Goal: Task Accomplishment & Management: Manage account settings

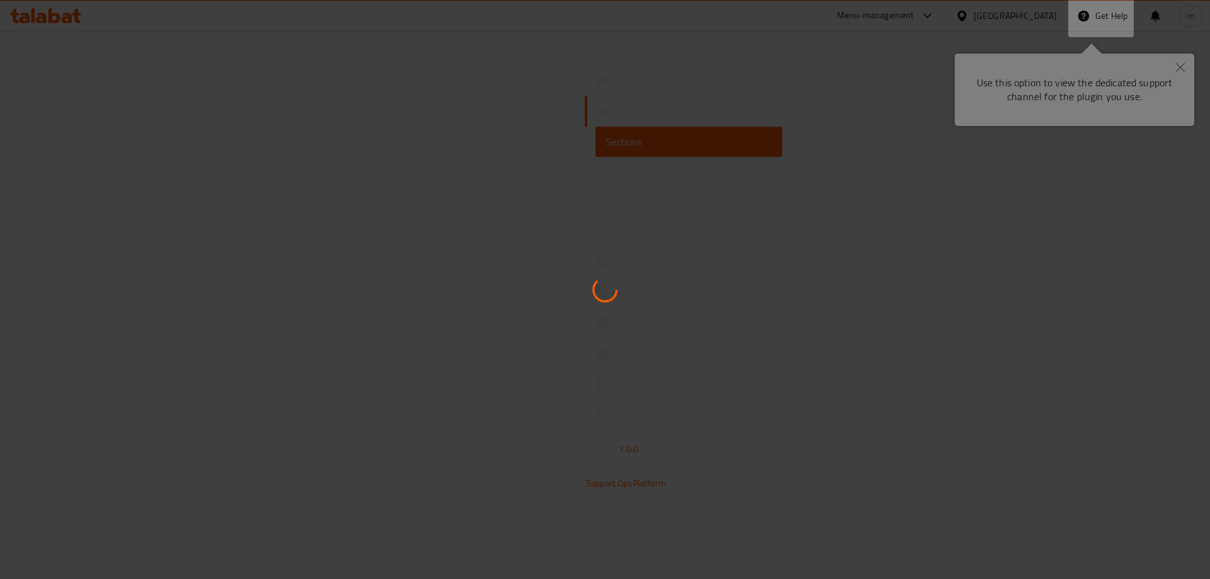
click at [1041, 87] on div at bounding box center [605, 289] width 1210 height 579
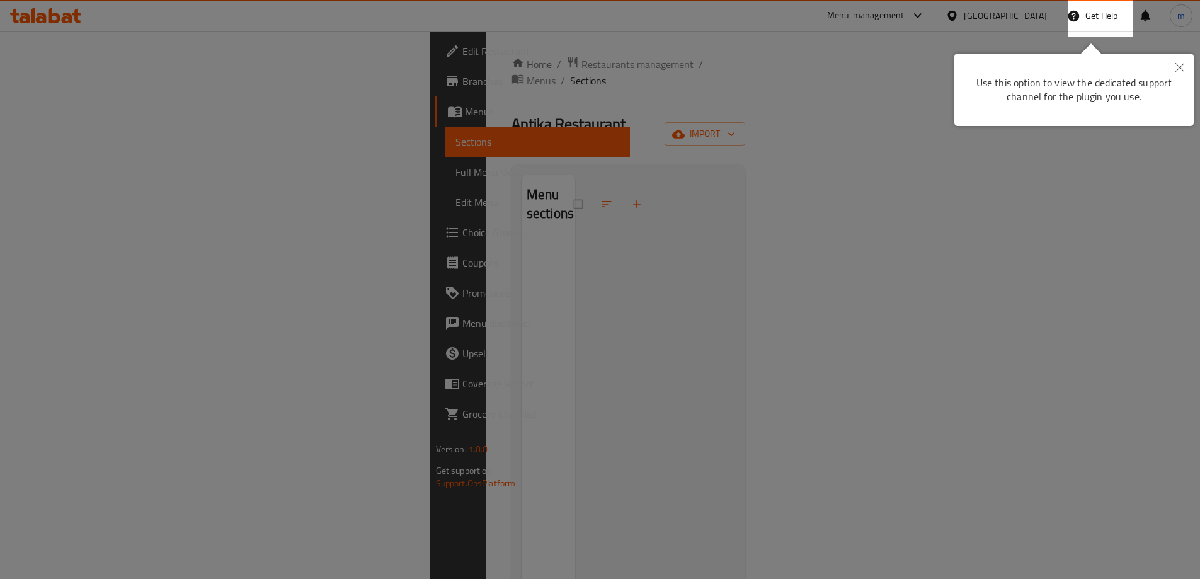
click at [1176, 64] on icon "Close" at bounding box center [1180, 67] width 9 height 9
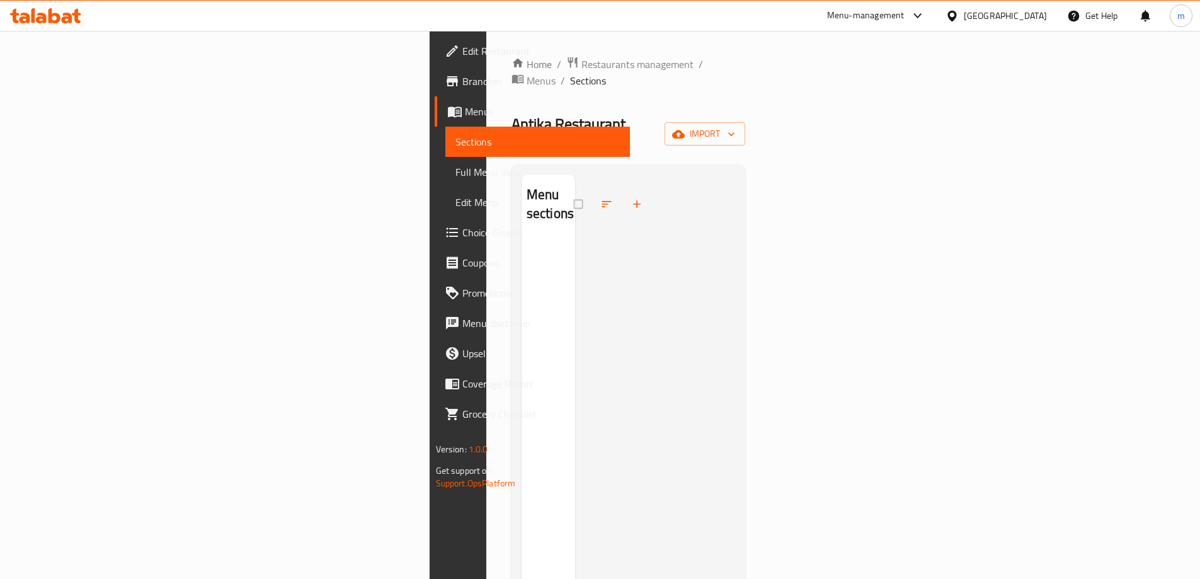
click at [746, 114] on div "Antika Restaurant Hidden import" at bounding box center [629, 134] width 234 height 40
click at [1030, 16] on div "[GEOGRAPHIC_DATA]" at bounding box center [1005, 16] width 83 height 14
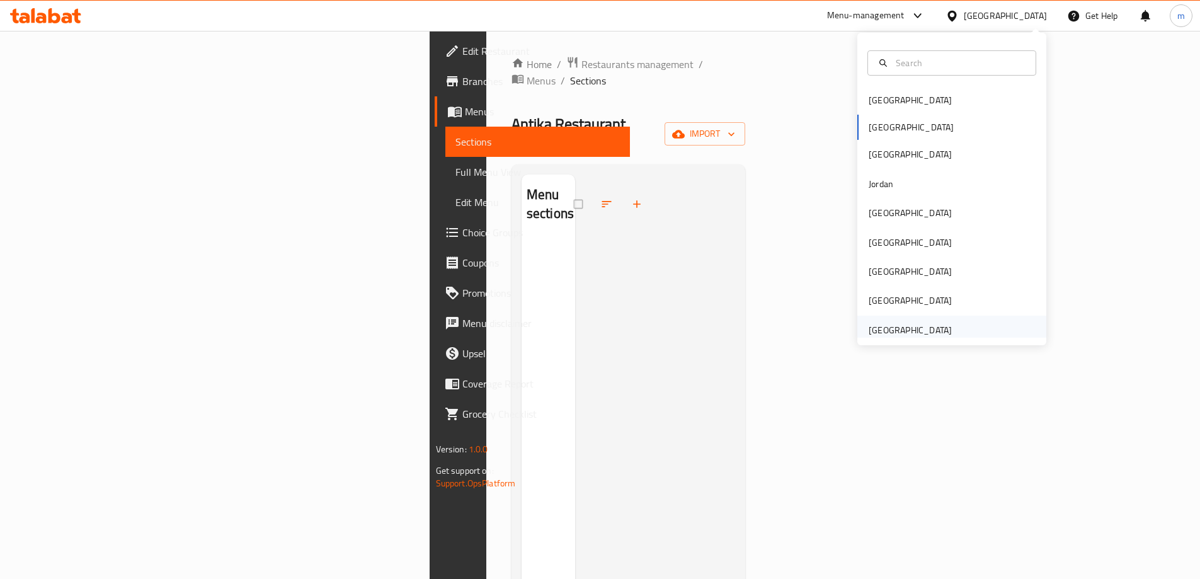
click at [988, 321] on div "[GEOGRAPHIC_DATA]" at bounding box center [951, 330] width 189 height 29
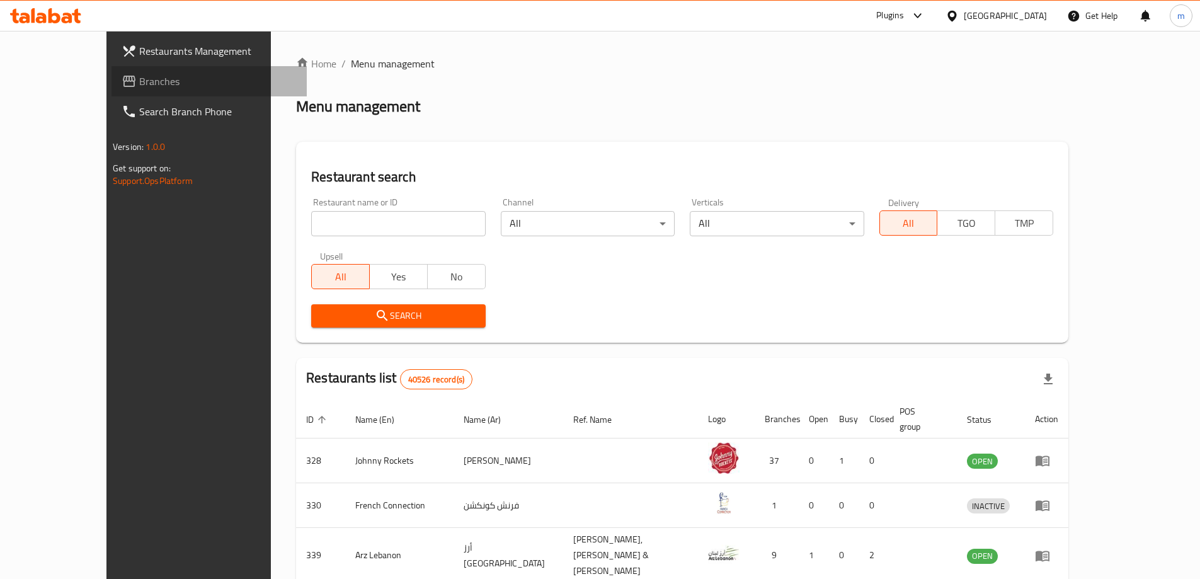
click at [145, 81] on span "Branches" at bounding box center [217, 81] width 157 height 15
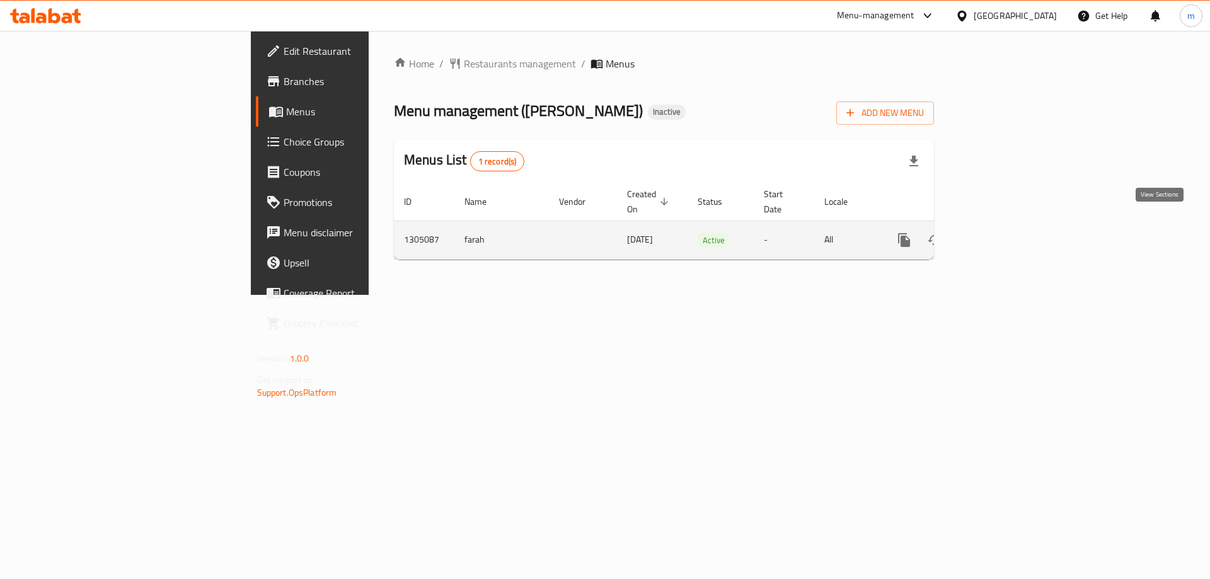
click at [1000, 234] on icon "enhanced table" at bounding box center [994, 239] width 11 height 11
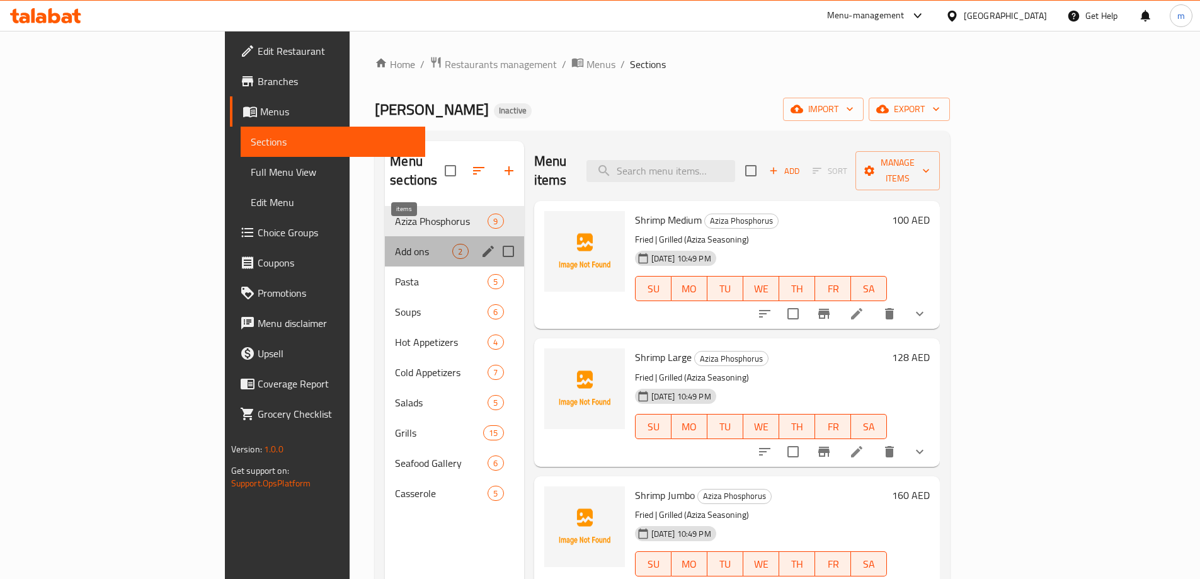
click at [453, 246] on span "2" at bounding box center [460, 252] width 14 height 12
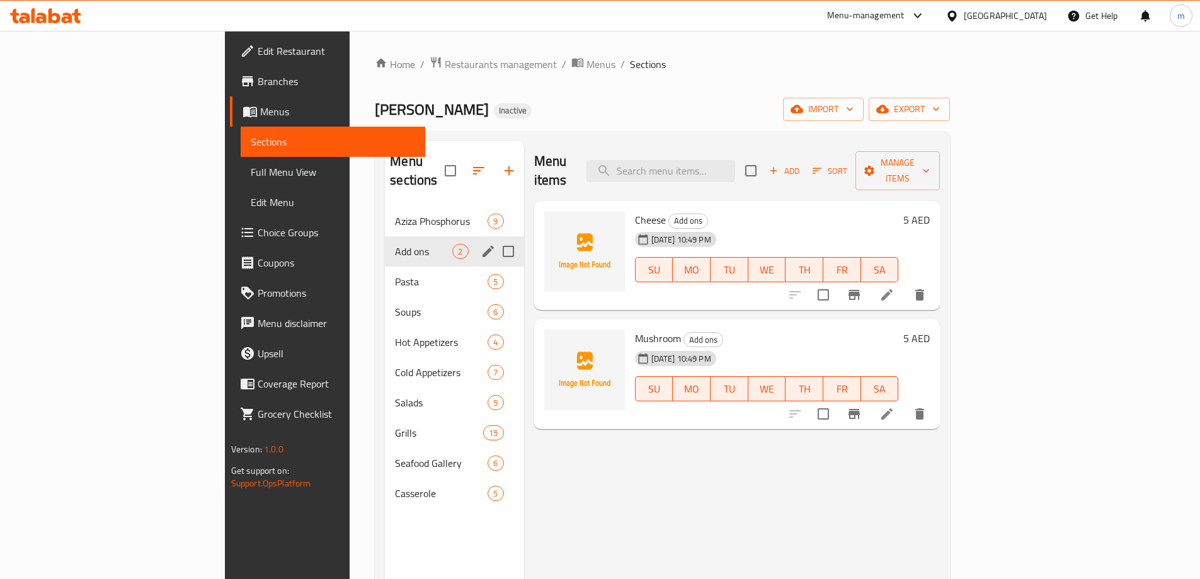
click at [385, 266] on div "Pasta 5" at bounding box center [454, 281] width 139 height 30
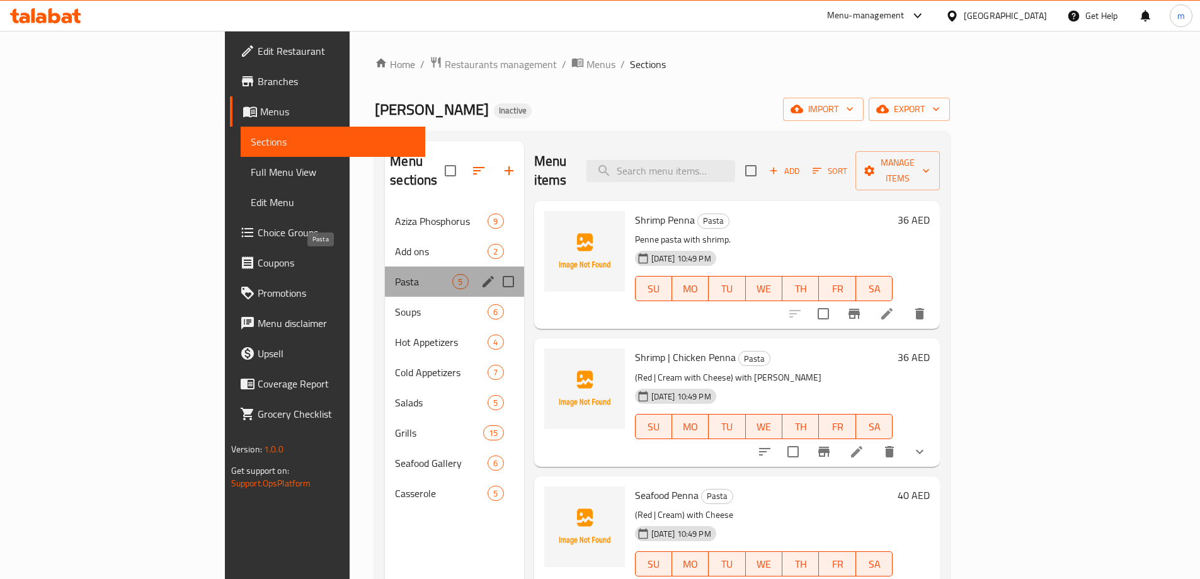
click at [395, 274] on span "Pasta" at bounding box center [423, 281] width 57 height 15
click at [395, 304] on span "Soups" at bounding box center [423, 311] width 57 height 15
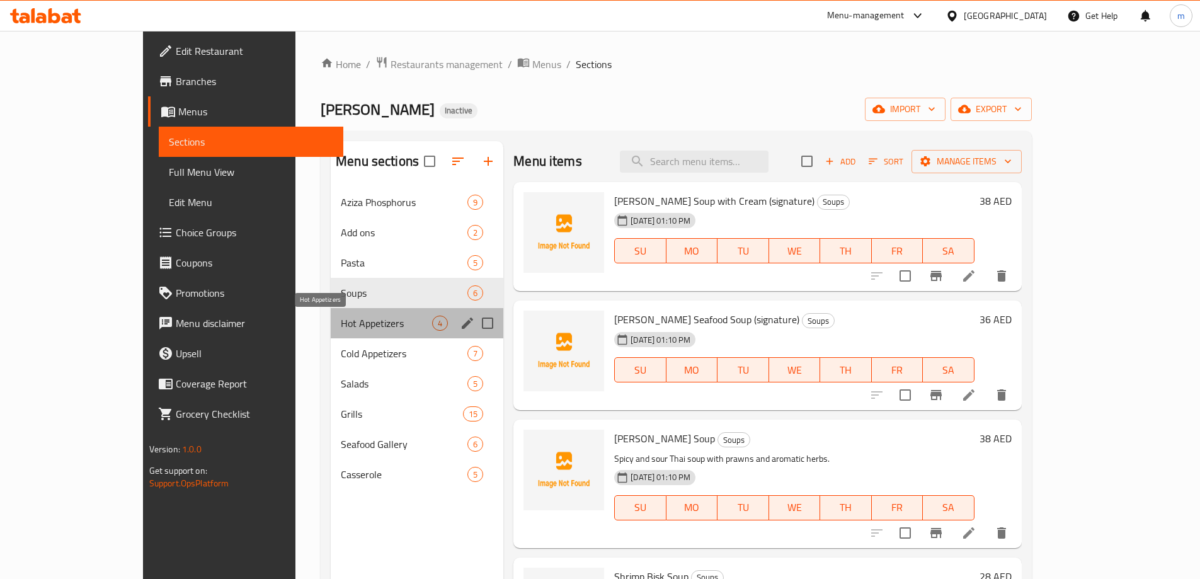
click at [341, 318] on span "Hot Appetizers" at bounding box center [386, 323] width 91 height 15
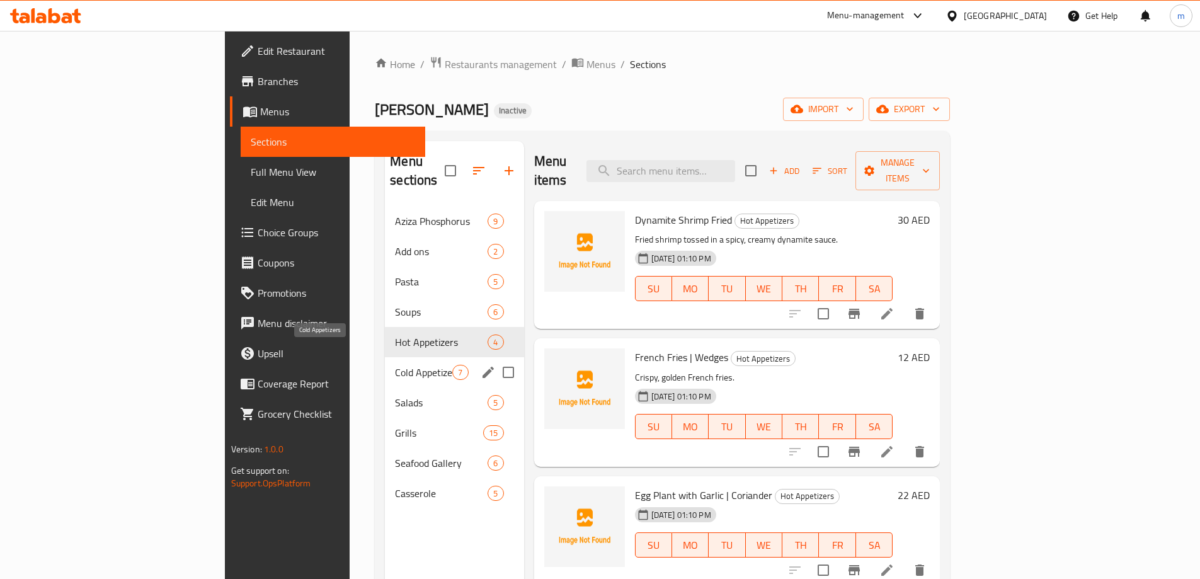
click at [395, 365] on span "Cold Appetizers" at bounding box center [423, 372] width 57 height 15
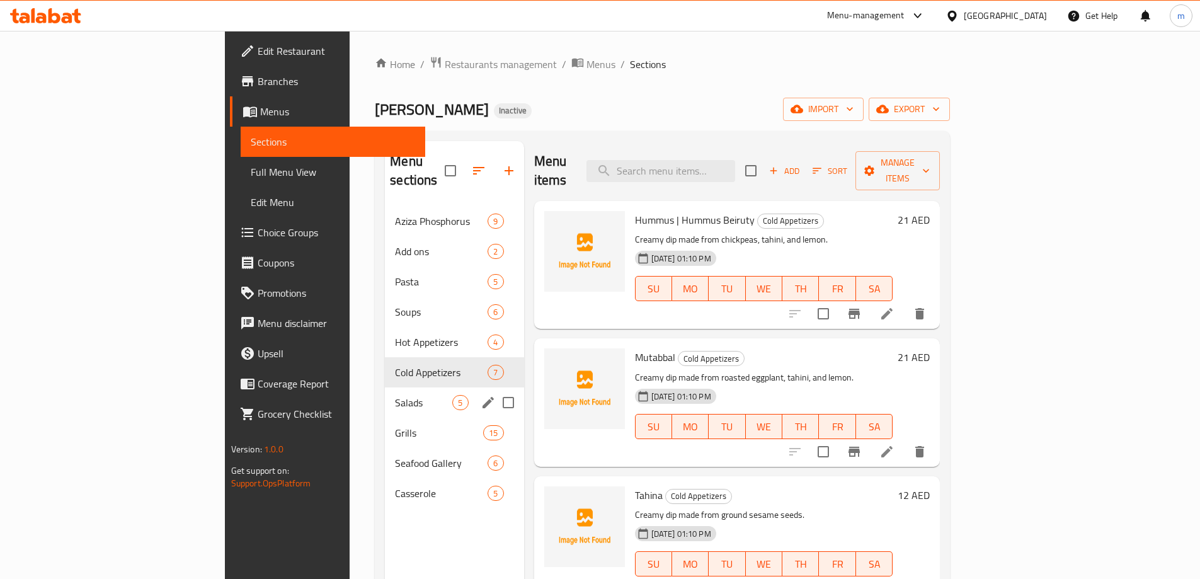
click at [385, 418] on div "Grills 15" at bounding box center [454, 433] width 139 height 30
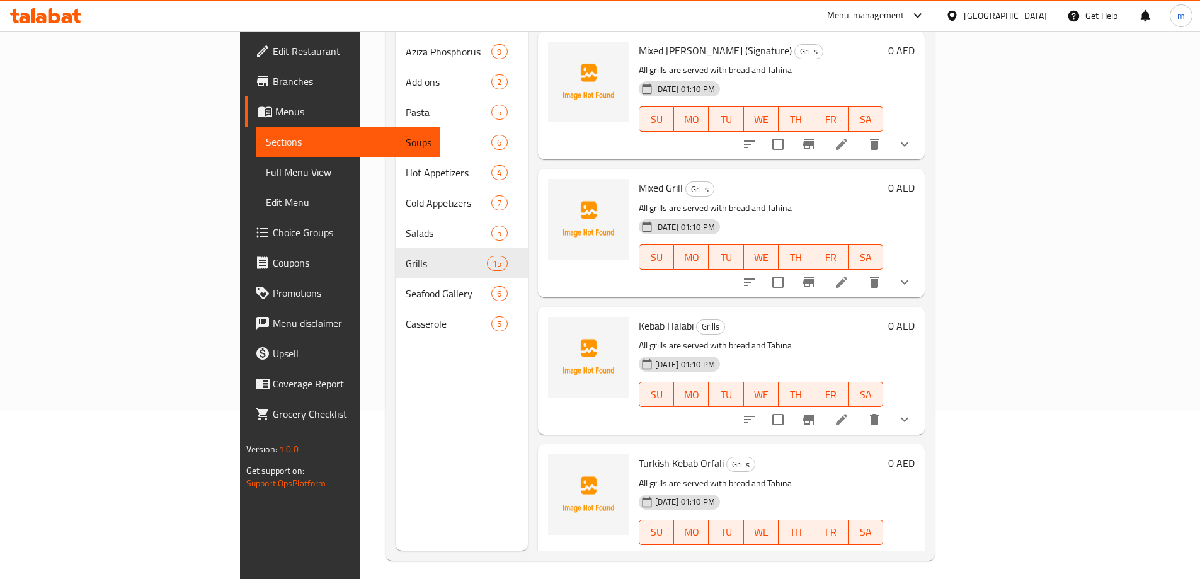
scroll to position [176, 0]
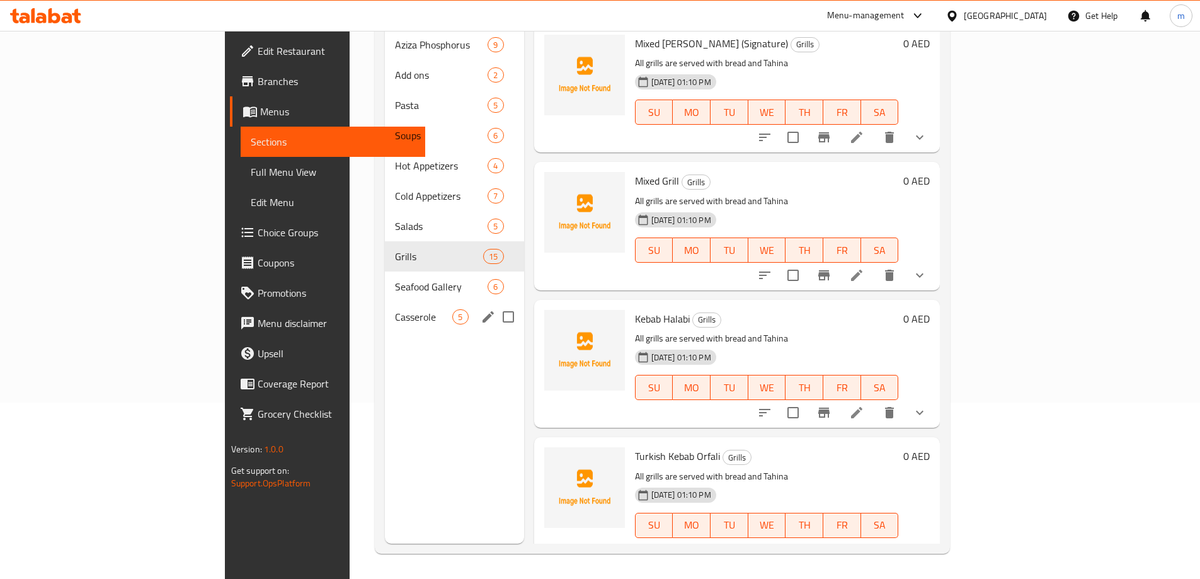
click at [385, 302] on div "Casserole 5" at bounding box center [454, 317] width 139 height 30
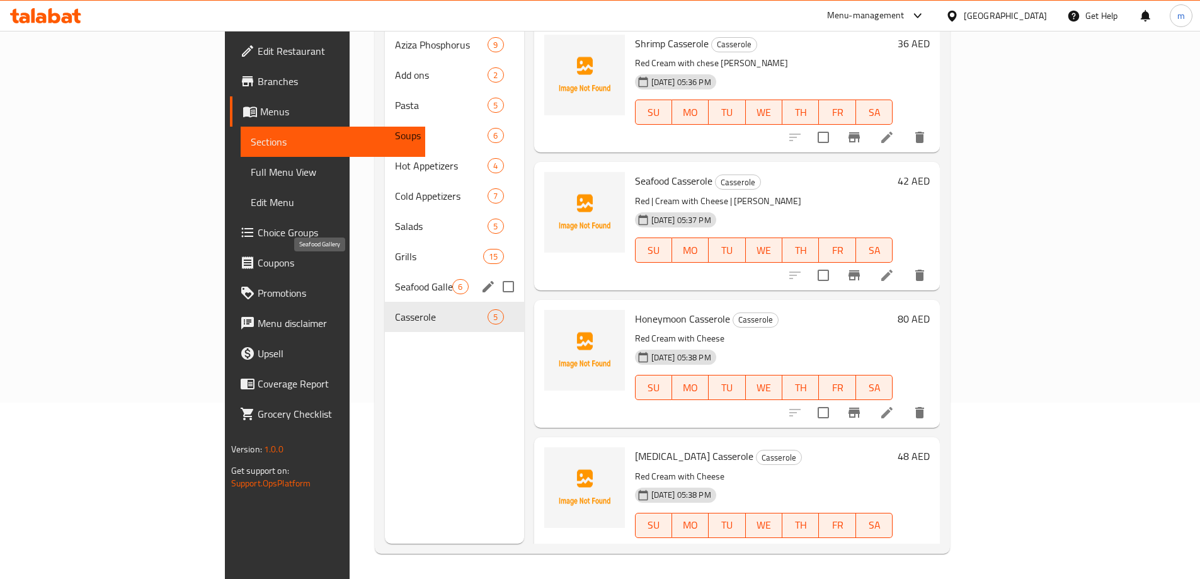
click at [395, 279] on span "Seafood Gallery" at bounding box center [423, 286] width 57 height 15
